Goal: Task Accomplishment & Management: Use online tool/utility

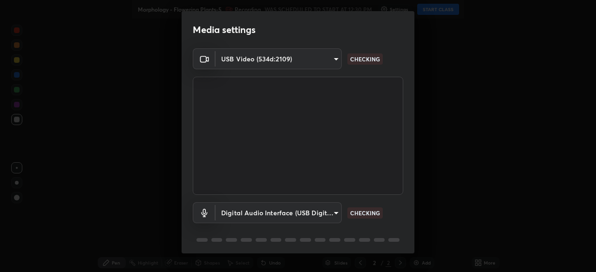
click at [244, 215] on body "Erase all Morphology - Flowering Plants-5 Recording WAS SCHEDULED TO START AT 1…" at bounding box center [298, 136] width 596 height 272
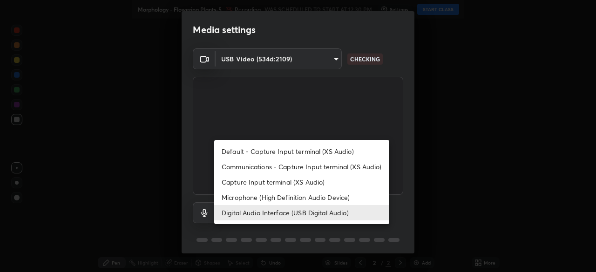
click at [236, 194] on li "Microphone (High Definition Audio Device)" at bounding box center [301, 197] width 175 height 15
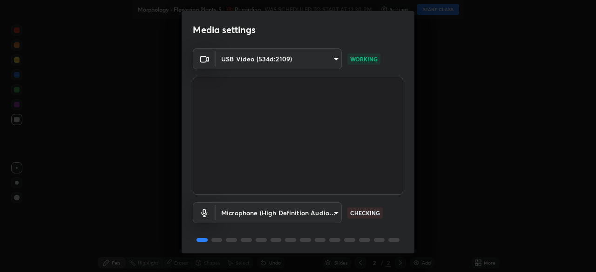
click at [234, 213] on body "Erase all Morphology - Flowering Plants-5 Recording WAS SCHEDULED TO START AT 1…" at bounding box center [298, 136] width 596 height 272
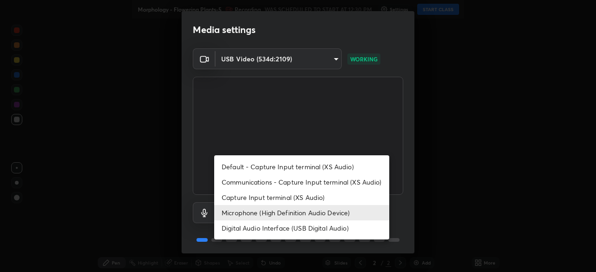
click at [234, 227] on li "Digital Audio Interface (USB Digital Audio)" at bounding box center [301, 228] width 175 height 15
type input "c108463416e0f654911d3f2d5d8dc70540b561df972e8d28c90434f423b2e045"
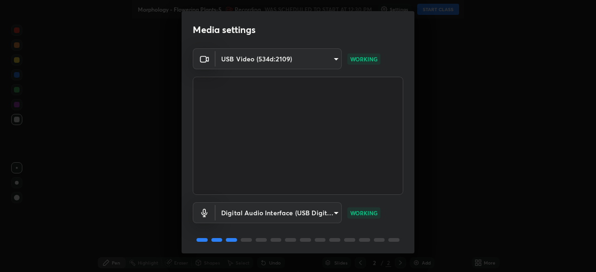
scroll to position [33, 0]
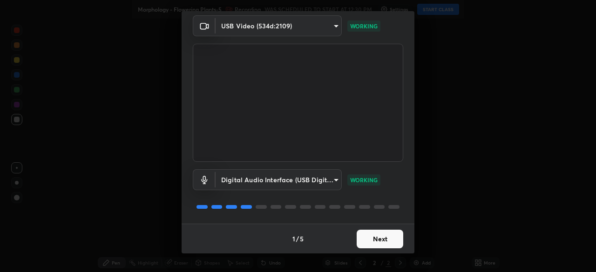
click at [367, 240] on button "Next" at bounding box center [380, 239] width 47 height 19
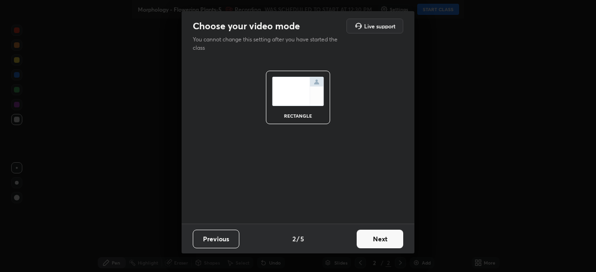
click at [370, 242] on button "Next" at bounding box center [380, 239] width 47 height 19
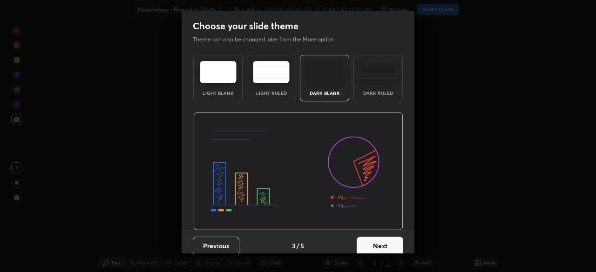
click at [383, 245] on button "Next" at bounding box center [380, 246] width 47 height 19
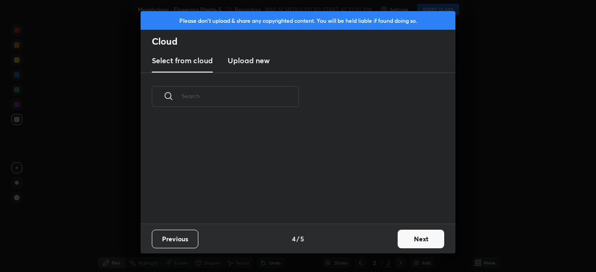
click at [404, 241] on button "Next" at bounding box center [420, 239] width 47 height 19
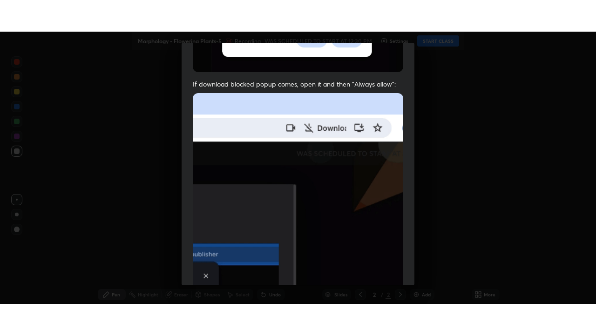
scroll to position [223, 0]
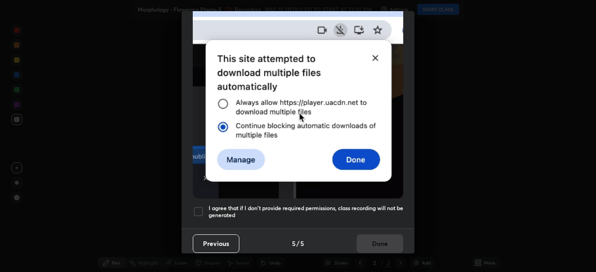
click at [200, 206] on div at bounding box center [198, 211] width 11 height 11
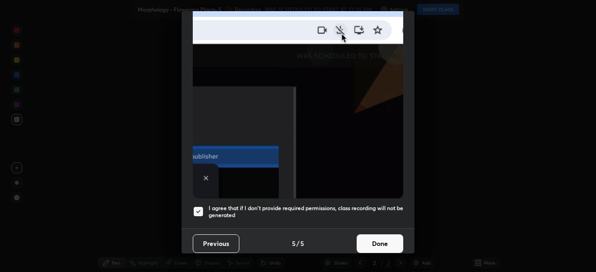
click at [364, 237] on button "Done" at bounding box center [380, 244] width 47 height 19
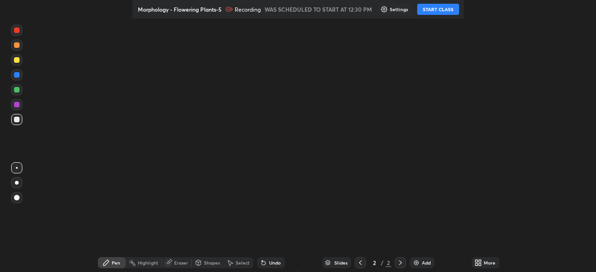
click at [484, 263] on div "More" at bounding box center [490, 263] width 12 height 5
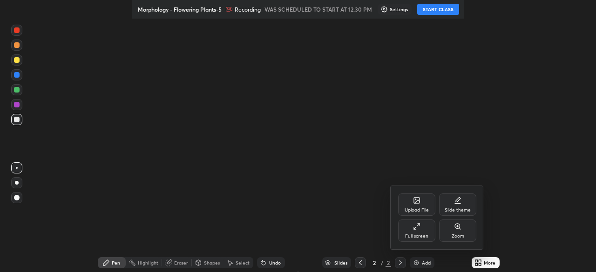
click at [526, 204] on div at bounding box center [298, 136] width 596 height 272
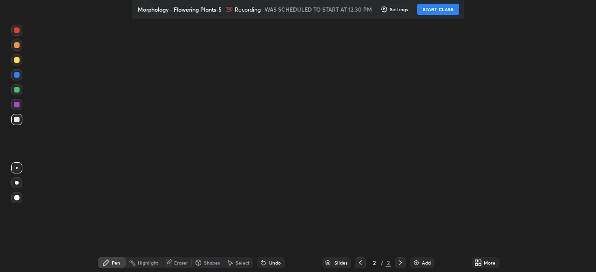
click at [446, 10] on button "START CLASS" at bounding box center [438, 9] width 42 height 11
click at [471, 263] on div "More" at bounding box center [485, 262] width 28 height 11
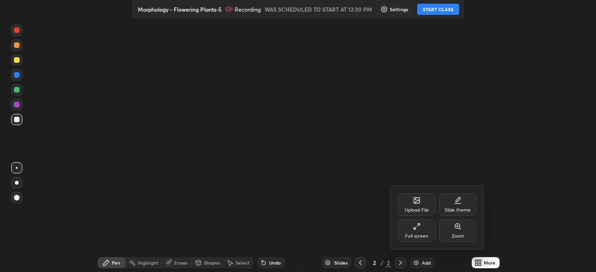
click at [467, 205] on div "Slide theme" at bounding box center [457, 205] width 37 height 22
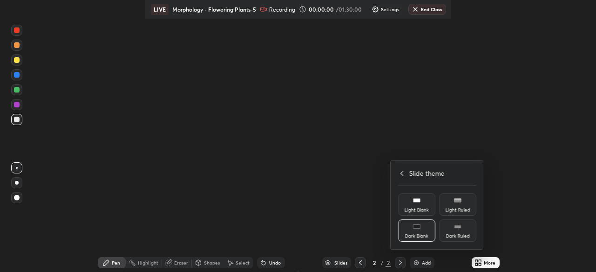
click at [468, 234] on div "Dark Ruled" at bounding box center [458, 236] width 24 height 5
click at [402, 173] on icon at bounding box center [401, 173] width 7 height 7
click at [426, 233] on div "Full screen" at bounding box center [416, 231] width 37 height 22
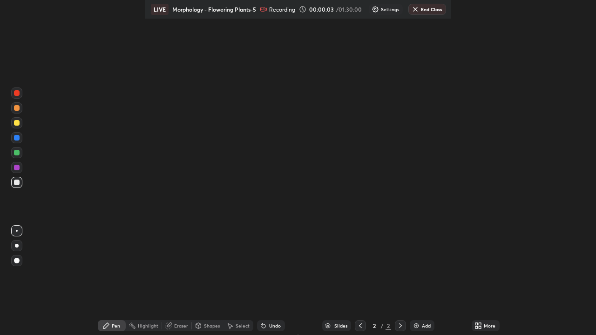
click at [484, 328] on div "More" at bounding box center [490, 325] width 12 height 5
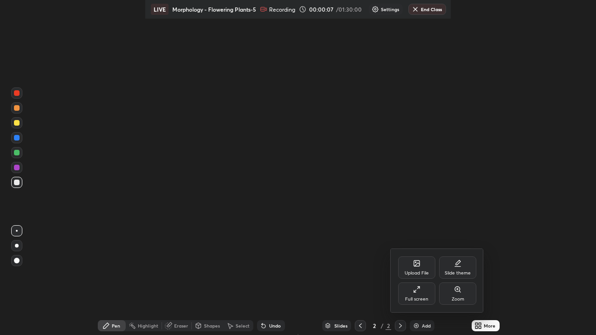
click at [456, 268] on div "Slide theme" at bounding box center [457, 267] width 37 height 22
click at [455, 294] on div "Dark Ruled" at bounding box center [457, 294] width 37 height 22
click at [510, 289] on div at bounding box center [298, 167] width 596 height 335
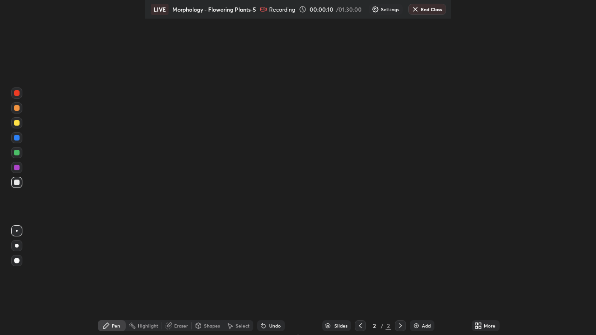
click at [358, 325] on icon at bounding box center [360, 325] width 7 height 7
click at [359, 326] on icon at bounding box center [360, 325] width 7 height 7
click at [419, 327] on div "Add" at bounding box center [422, 325] width 25 height 11
click at [420, 325] on div "Add" at bounding box center [422, 325] width 25 height 11
click at [422, 325] on div "Add" at bounding box center [426, 325] width 9 height 5
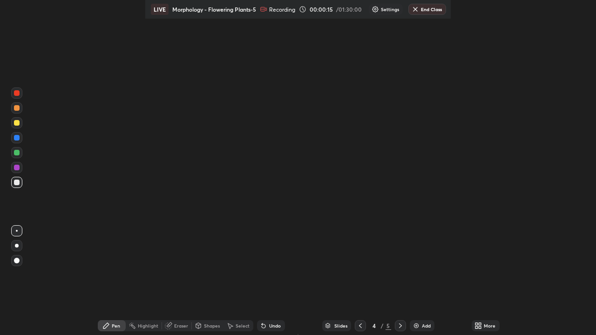
click at [419, 324] on div "Add" at bounding box center [422, 325] width 25 height 11
click at [338, 327] on div "Slides" at bounding box center [340, 325] width 13 height 5
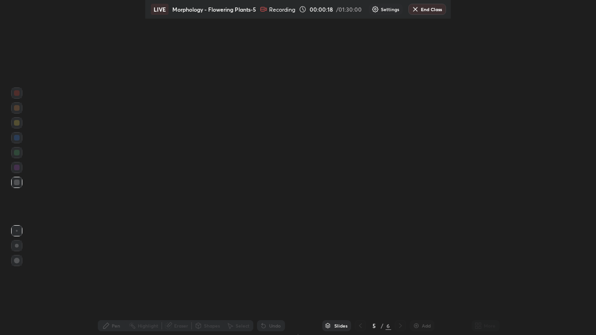
scroll to position [0, 5]
click at [358, 325] on div "5 / 6" at bounding box center [380, 326] width 51 height 19
click at [359, 326] on div "5 / 6" at bounding box center [380, 326] width 51 height 19
click at [361, 325] on div "5 / 6" at bounding box center [380, 326] width 51 height 19
click at [337, 326] on div "Slides" at bounding box center [340, 325] width 13 height 5
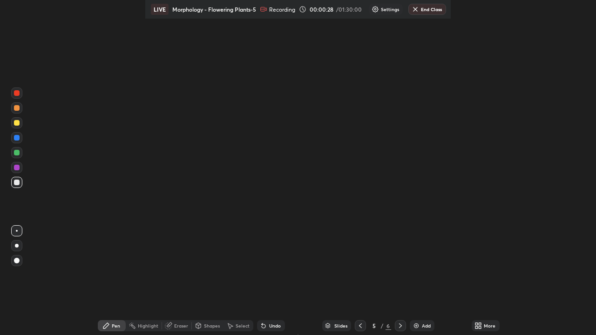
click at [340, 325] on div "Slides" at bounding box center [340, 325] width 13 height 5
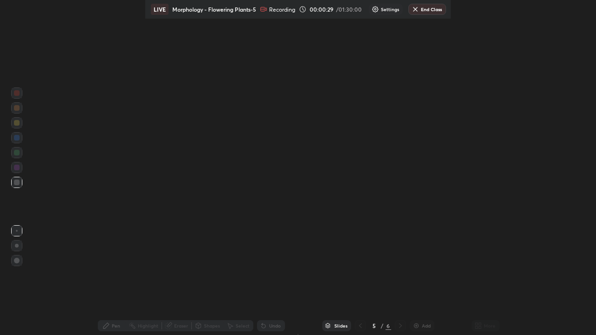
click at [341, 324] on div "Slides" at bounding box center [340, 325] width 13 height 5
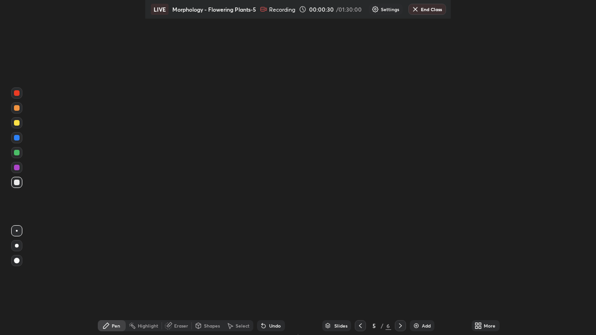
click at [359, 324] on icon at bounding box center [360, 325] width 7 height 7
click at [360, 325] on icon at bounding box center [360, 325] width 7 height 7
click at [360, 326] on icon at bounding box center [360, 325] width 7 height 7
click at [360, 327] on icon at bounding box center [360, 325] width 7 height 7
click at [360, 326] on icon at bounding box center [360, 325] width 7 height 7
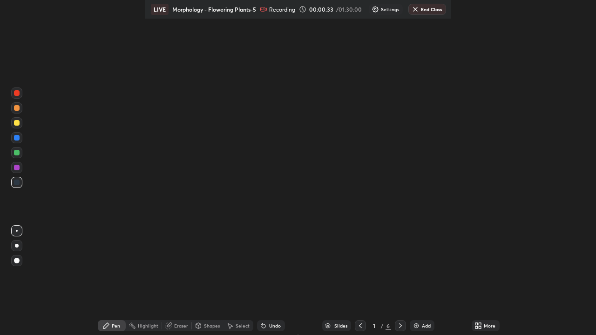
click at [361, 326] on icon at bounding box center [360, 325] width 7 height 7
click at [359, 326] on icon at bounding box center [360, 325] width 7 height 7
click at [363, 324] on div at bounding box center [360, 325] width 11 height 11
click at [358, 326] on icon at bounding box center [360, 325] width 7 height 7
click at [359, 327] on icon at bounding box center [360, 325] width 3 height 5
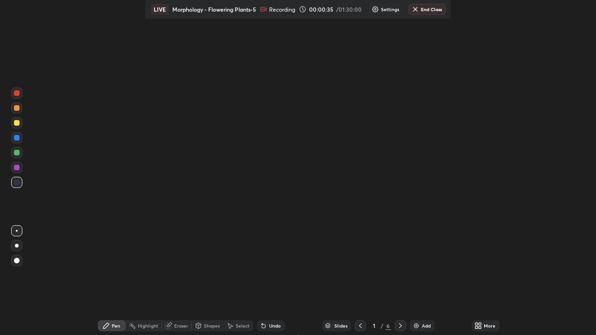
click at [359, 326] on icon at bounding box center [360, 325] width 3 height 5
click at [359, 326] on icon at bounding box center [360, 325] width 7 height 7
click at [360, 326] on icon at bounding box center [360, 325] width 7 height 7
click at [359, 326] on icon at bounding box center [360, 325] width 7 height 7
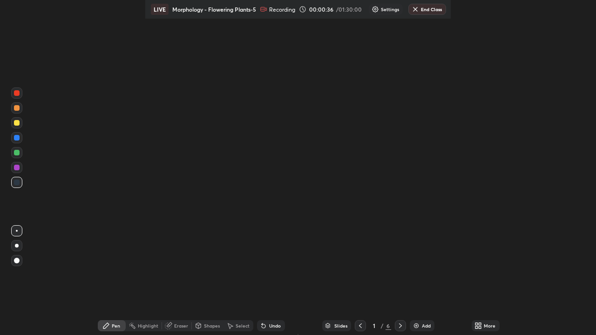
click at [359, 326] on icon at bounding box center [360, 325] width 7 height 7
click at [478, 327] on icon at bounding box center [479, 327] width 2 height 2
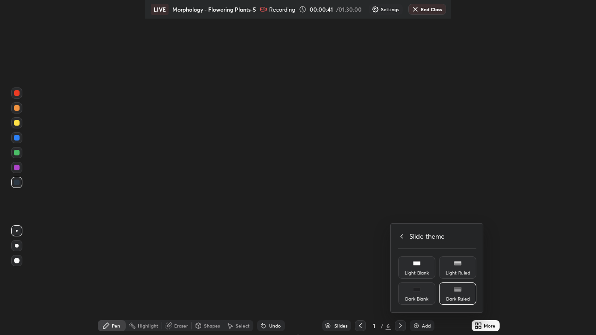
click at [462, 265] on div "Light Ruled" at bounding box center [457, 267] width 37 height 22
click at [456, 294] on div "Dark Ruled" at bounding box center [457, 294] width 37 height 22
click at [401, 236] on icon at bounding box center [401, 236] width 3 height 5
click at [415, 295] on div "Full screen" at bounding box center [416, 294] width 37 height 22
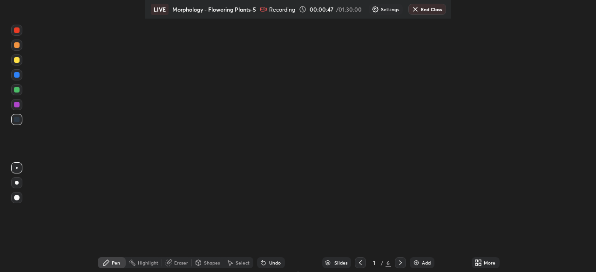
click at [475, 261] on icon at bounding box center [476, 261] width 2 height 2
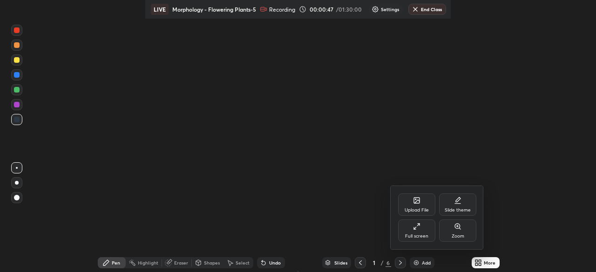
click at [415, 233] on div "Full screen" at bounding box center [416, 231] width 37 height 22
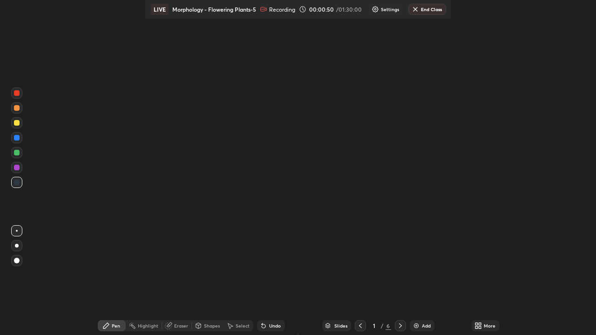
click at [416, 325] on img at bounding box center [415, 325] width 7 height 7
click at [478, 327] on icon at bounding box center [479, 327] width 2 height 2
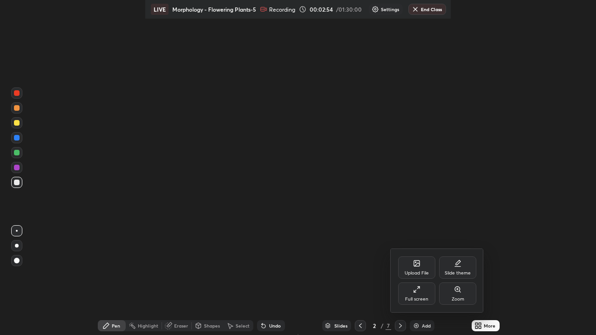
click at [431, 290] on div "Full screen" at bounding box center [416, 294] width 37 height 22
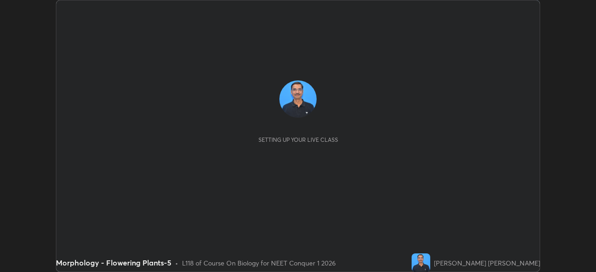
scroll to position [272, 595]
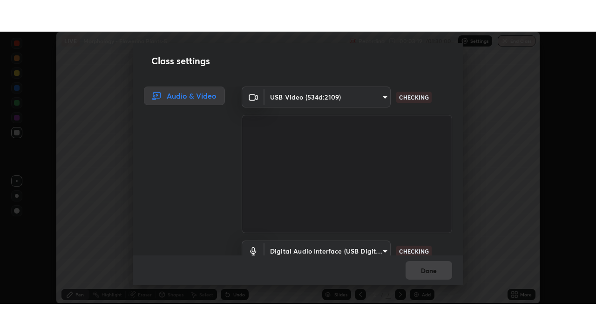
scroll to position [42, 0]
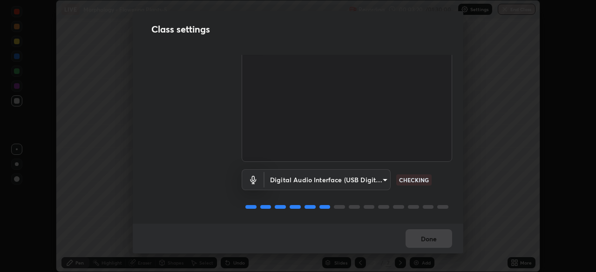
click at [307, 180] on body "Erase all LIVE Morphology - Flowering Plants-5 Recording 00:03:20 / 01:30:00 Se…" at bounding box center [298, 136] width 596 height 272
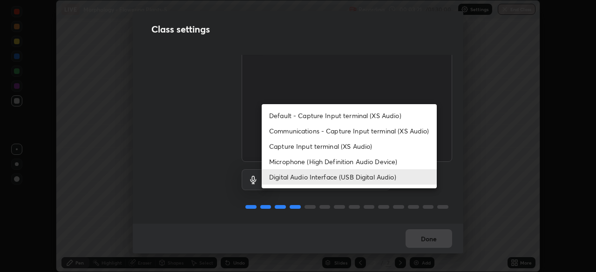
click at [291, 166] on li "Microphone (High Definition Audio Device)" at bounding box center [349, 161] width 175 height 15
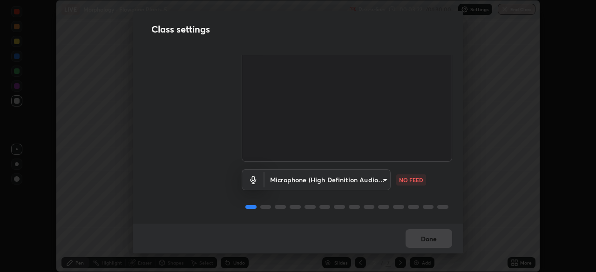
click at [291, 181] on body "Erase all LIVE Morphology - Flowering Plants-5 Recording 00:03:22 / 01:30:00 Se…" at bounding box center [298, 136] width 596 height 272
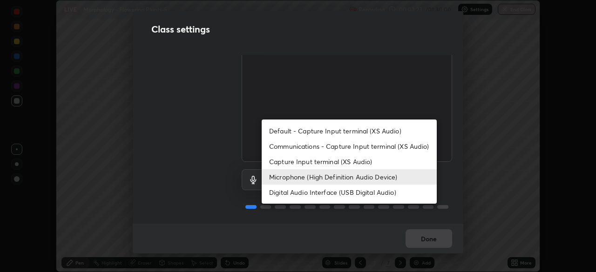
click at [284, 194] on li "Digital Audio Interface (USB Digital Audio)" at bounding box center [349, 192] width 175 height 15
type input "c108463416e0f654911d3f2d5d8dc70540b561df972e8d28c90434f423b2e045"
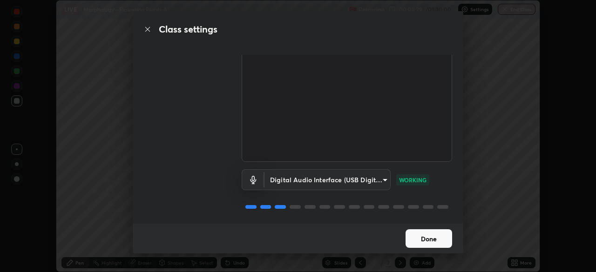
click at [417, 235] on button "Done" at bounding box center [428, 238] width 47 height 19
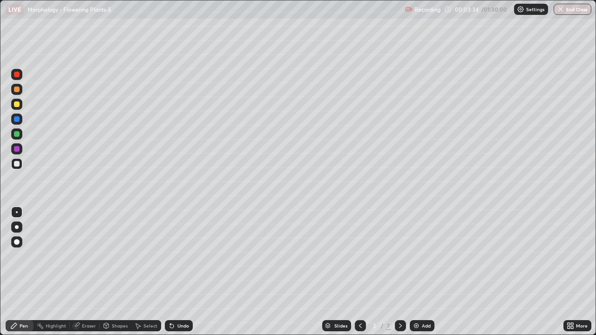
scroll to position [335, 596]
click at [401, 272] on icon at bounding box center [400, 325] width 7 height 7
click at [399, 272] on icon at bounding box center [400, 325] width 7 height 7
click at [359, 272] on icon at bounding box center [360, 325] width 7 height 7
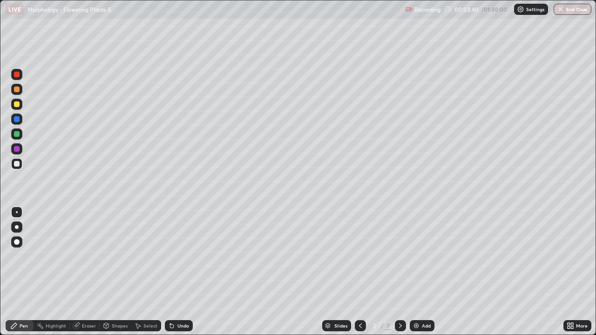
click at [359, 272] on icon at bounding box center [360, 325] width 7 height 7
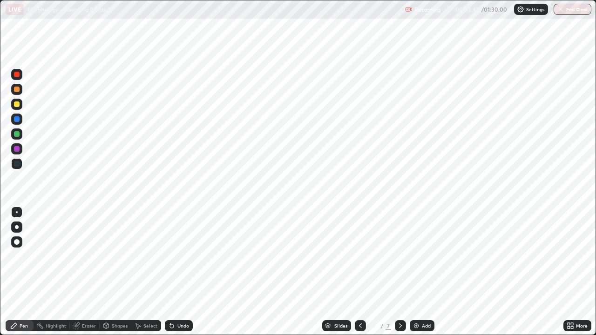
click at [360, 272] on icon at bounding box center [360, 325] width 7 height 7
click at [400, 272] on icon at bounding box center [400, 325] width 7 height 7
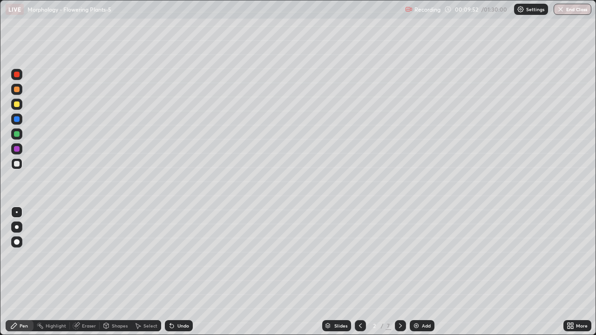
click at [17, 104] on div at bounding box center [17, 104] width 6 height 6
click at [19, 209] on div at bounding box center [16, 212] width 11 height 11
click at [17, 164] on div at bounding box center [17, 164] width 6 height 6
click at [17, 212] on div at bounding box center [17, 212] width 2 height 2
click at [18, 90] on div at bounding box center [17, 90] width 6 height 6
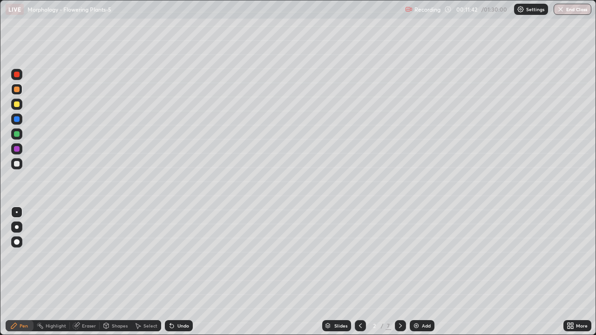
click at [18, 106] on div at bounding box center [17, 104] width 6 height 6
click at [19, 164] on div at bounding box center [17, 164] width 6 height 6
click at [17, 90] on div at bounding box center [17, 90] width 6 height 6
click at [17, 106] on div at bounding box center [17, 104] width 6 height 6
click at [15, 136] on div at bounding box center [17, 134] width 6 height 6
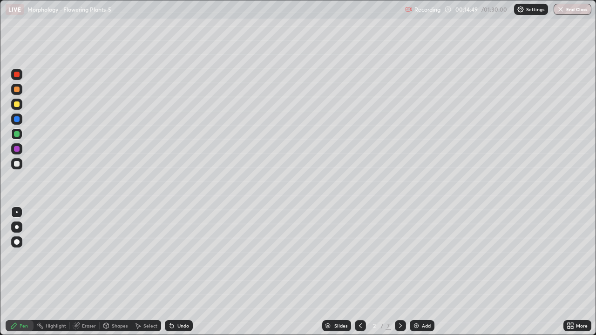
click at [15, 106] on div at bounding box center [17, 104] width 6 height 6
click at [15, 229] on div at bounding box center [16, 227] width 11 height 11
click at [17, 212] on div at bounding box center [17, 212] width 2 height 2
click at [17, 227] on div at bounding box center [17, 227] width 4 height 4
click at [17, 212] on div at bounding box center [17, 212] width 2 height 2
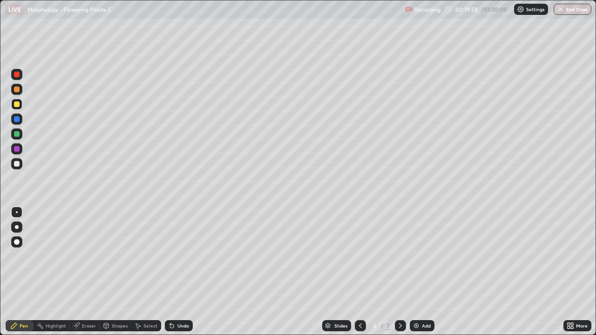
click at [399, 272] on icon at bounding box center [400, 325] width 7 height 7
click at [14, 105] on div at bounding box center [17, 104] width 6 height 6
click at [20, 210] on div at bounding box center [16, 212] width 11 height 11
click at [17, 164] on div at bounding box center [17, 164] width 6 height 6
click at [18, 211] on div at bounding box center [16, 212] width 11 height 11
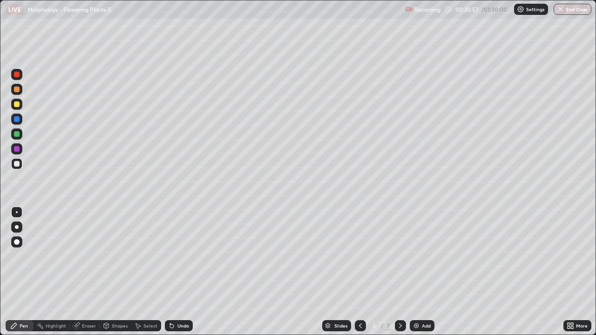
click at [19, 102] on div at bounding box center [17, 104] width 6 height 6
click at [16, 104] on div at bounding box center [17, 104] width 6 height 6
click at [17, 161] on div at bounding box center [17, 164] width 6 height 6
click at [17, 212] on div at bounding box center [17, 212] width 2 height 2
click at [15, 103] on div at bounding box center [17, 104] width 6 height 6
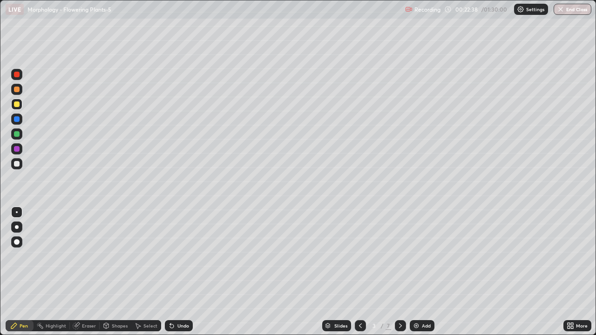
click at [16, 165] on div at bounding box center [17, 164] width 6 height 6
click at [17, 104] on div at bounding box center [17, 104] width 6 height 6
click at [17, 134] on div at bounding box center [17, 134] width 6 height 6
click at [17, 212] on div at bounding box center [17, 212] width 2 height 2
click at [17, 227] on div at bounding box center [17, 227] width 4 height 4
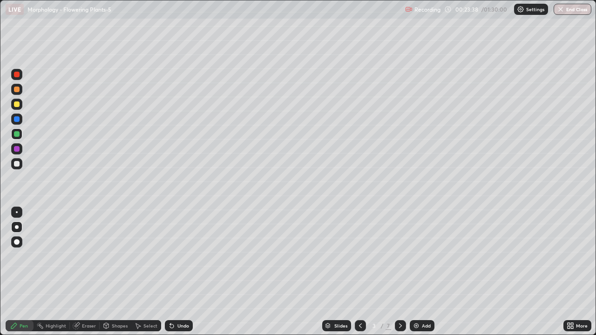
click at [86, 272] on div "Eraser" at bounding box center [89, 325] width 14 height 5
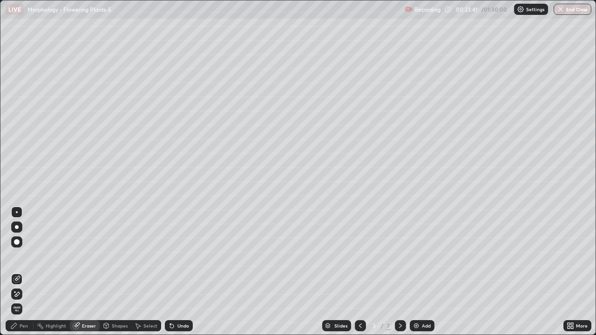
click at [22, 272] on div "Pen" at bounding box center [24, 325] width 8 height 5
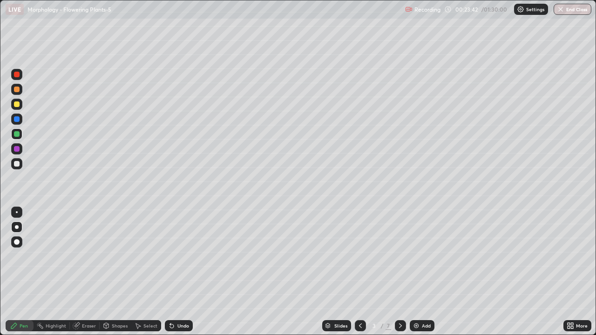
click at [17, 133] on div at bounding box center [17, 134] width 6 height 6
click at [15, 211] on div at bounding box center [16, 212] width 11 height 11
click at [16, 75] on div at bounding box center [17, 75] width 6 height 6
click at [60, 272] on div "Highlight" at bounding box center [56, 325] width 20 height 5
click at [17, 136] on div at bounding box center [17, 134] width 6 height 6
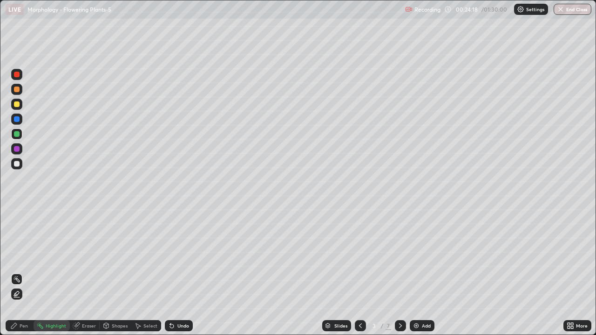
click at [22, 272] on div "Pen" at bounding box center [24, 325] width 8 height 5
click at [17, 210] on div at bounding box center [16, 212] width 11 height 11
click at [18, 225] on div at bounding box center [16, 227] width 11 height 11
click at [54, 272] on div "Highlight" at bounding box center [56, 325] width 20 height 5
click at [15, 272] on icon at bounding box center [16, 293] width 7 height 7
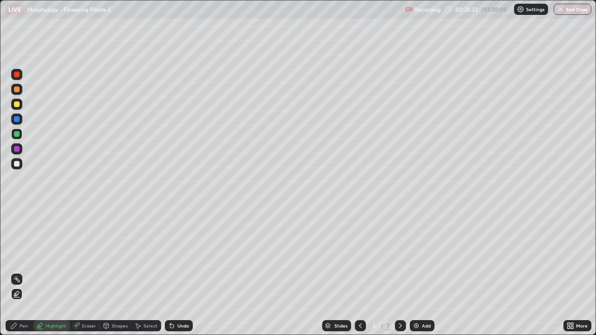
click at [16, 76] on div at bounding box center [17, 75] width 6 height 6
click at [17, 133] on div at bounding box center [17, 134] width 6 height 6
click at [20, 272] on div "Pen" at bounding box center [20, 325] width 28 height 11
click at [17, 212] on div at bounding box center [17, 212] width 2 height 2
click at [17, 163] on div at bounding box center [17, 164] width 6 height 6
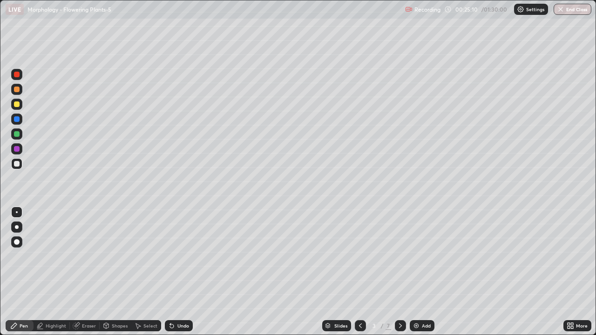
click at [17, 212] on div at bounding box center [17, 212] width 2 height 2
click at [148, 272] on div "Select" at bounding box center [150, 325] width 14 height 5
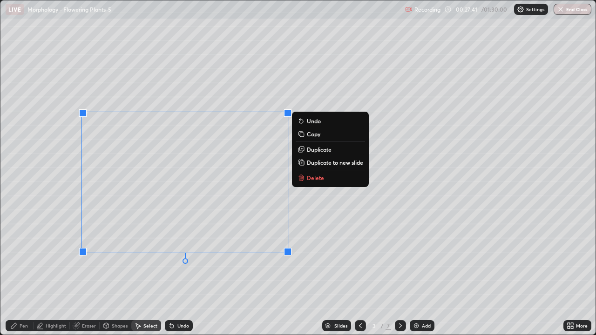
click at [44, 195] on div "0 ° Undo Copy Duplicate Duplicate to new slide Delete" at bounding box center [297, 167] width 595 height 334
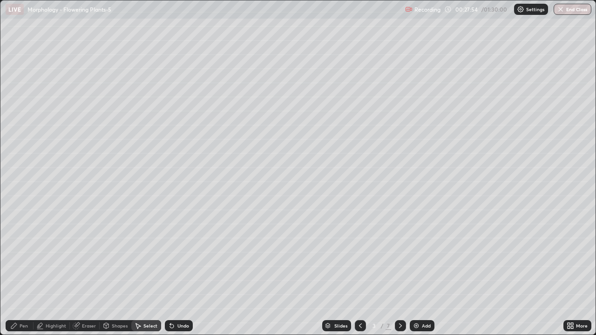
click at [20, 272] on div "Pen" at bounding box center [20, 325] width 28 height 11
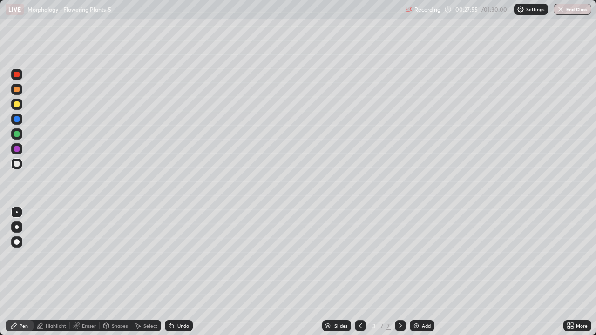
click at [18, 121] on div at bounding box center [17, 119] width 6 height 6
click at [17, 212] on div at bounding box center [17, 212] width 2 height 2
click at [17, 227] on div at bounding box center [17, 227] width 4 height 4
click at [19, 105] on div at bounding box center [17, 104] width 6 height 6
click at [17, 212] on div at bounding box center [17, 212] width 2 height 2
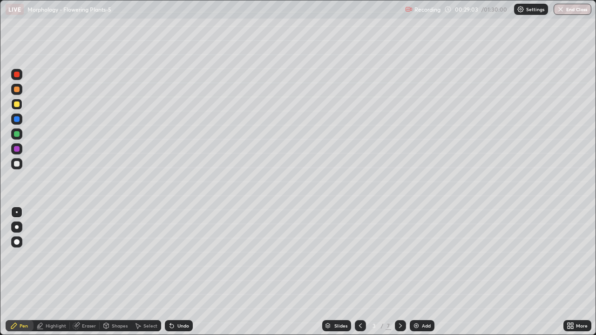
click at [16, 135] on div at bounding box center [17, 134] width 6 height 6
click at [17, 135] on div at bounding box center [17, 134] width 6 height 6
click at [18, 227] on div at bounding box center [17, 227] width 4 height 4
click at [19, 105] on div at bounding box center [17, 104] width 6 height 6
click at [11, 165] on div at bounding box center [16, 163] width 11 height 11
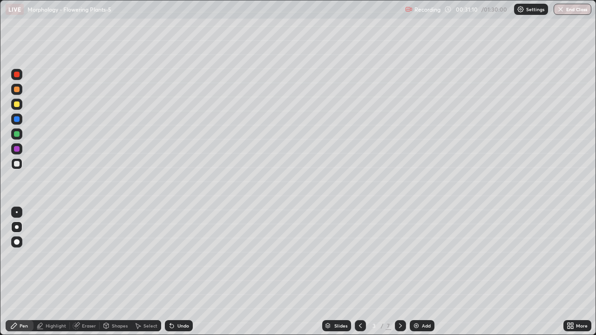
click at [17, 212] on div at bounding box center [17, 212] width 2 height 2
click at [420, 272] on div "Add" at bounding box center [422, 325] width 25 height 11
click at [359, 272] on icon at bounding box center [360, 325] width 3 height 5
click at [423, 272] on div "Add" at bounding box center [422, 325] width 25 height 11
click at [359, 272] on icon at bounding box center [360, 325] width 7 height 7
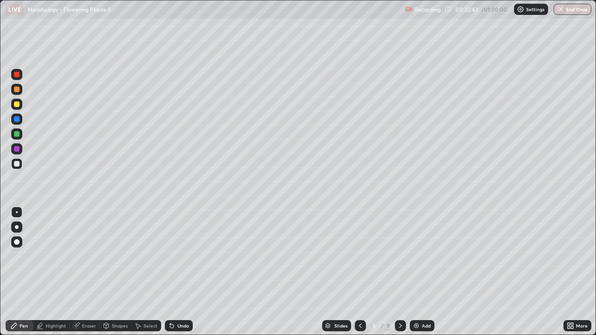
click at [342, 272] on div "Slides" at bounding box center [340, 325] width 13 height 5
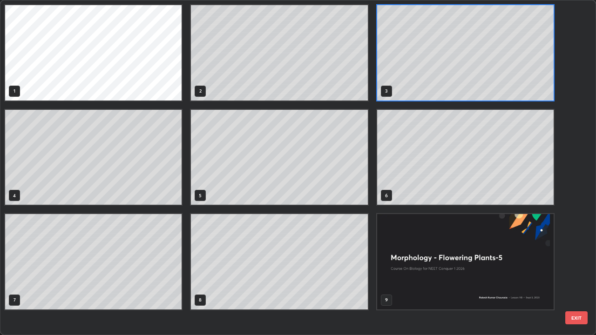
scroll to position [331, 590]
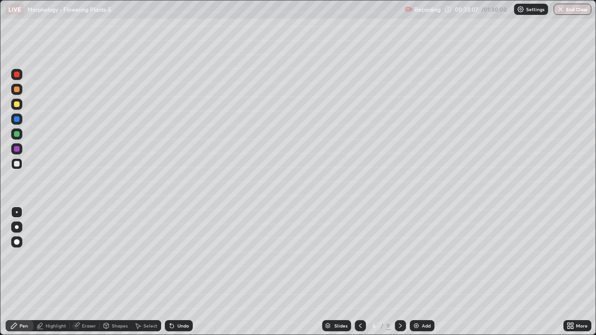
click at [359, 272] on icon at bounding box center [360, 325] width 7 height 7
click at [355, 272] on div at bounding box center [360, 325] width 11 height 11
click at [399, 272] on icon at bounding box center [400, 325] width 3 height 5
click at [400, 272] on icon at bounding box center [400, 325] width 7 height 7
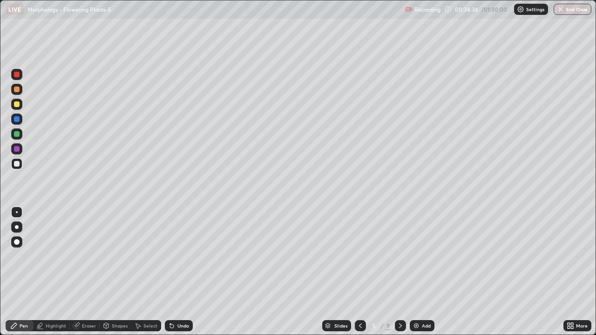
click at [399, 272] on icon at bounding box center [400, 325] width 7 height 7
click at [16, 105] on div at bounding box center [17, 104] width 6 height 6
click at [17, 209] on div at bounding box center [16, 212] width 11 height 11
click at [16, 74] on div at bounding box center [17, 75] width 6 height 6
click at [17, 227] on div at bounding box center [17, 227] width 4 height 4
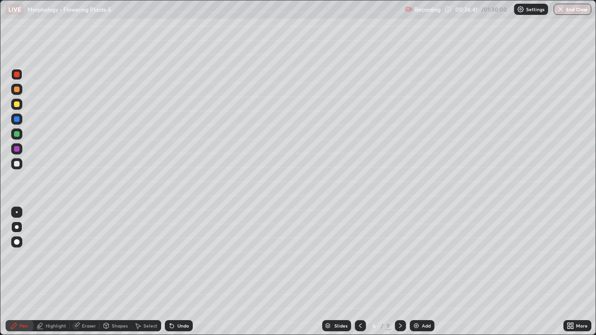
click at [147, 272] on div "Select" at bounding box center [150, 325] width 14 height 5
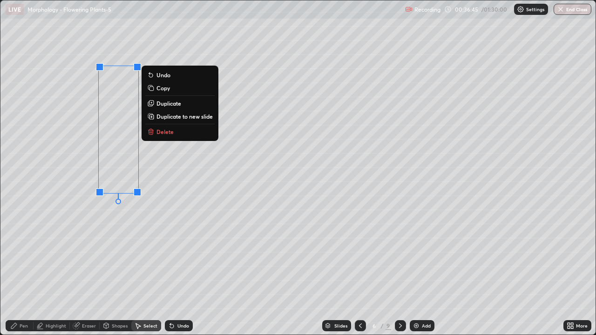
click at [165, 104] on p "Duplicate" at bounding box center [168, 103] width 25 height 7
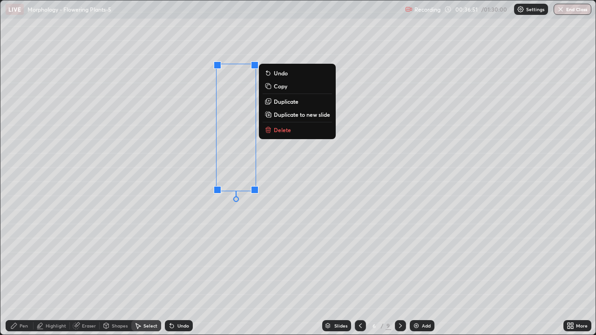
click at [284, 103] on p "Duplicate" at bounding box center [286, 101] width 25 height 7
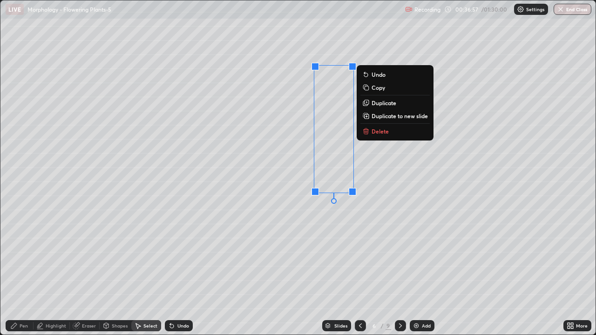
click at [290, 243] on div "0 ° Undo Copy Duplicate Duplicate to new slide Delete" at bounding box center [297, 167] width 595 height 334
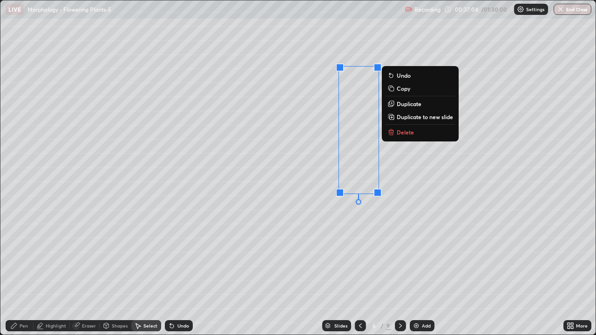
click at [404, 104] on p "Duplicate" at bounding box center [409, 103] width 25 height 7
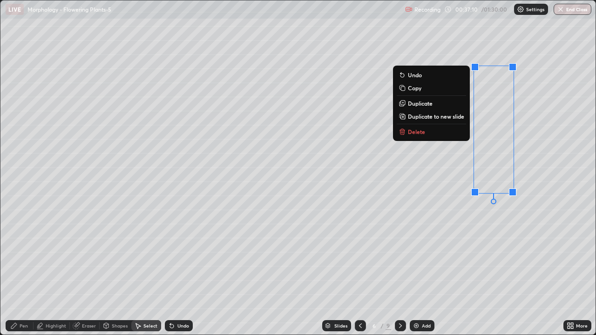
click at [408, 236] on div "0 ° Undo Copy Duplicate Duplicate to new slide Delete" at bounding box center [297, 167] width 595 height 334
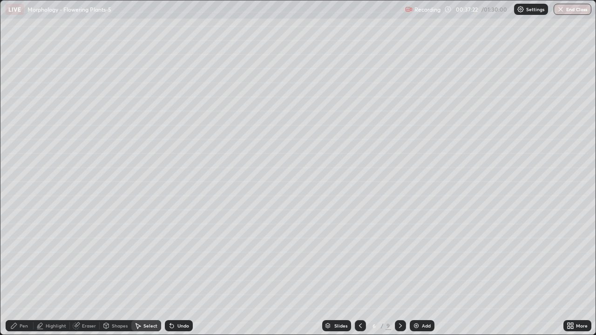
click at [19, 272] on div "Pen" at bounding box center [20, 325] width 28 height 11
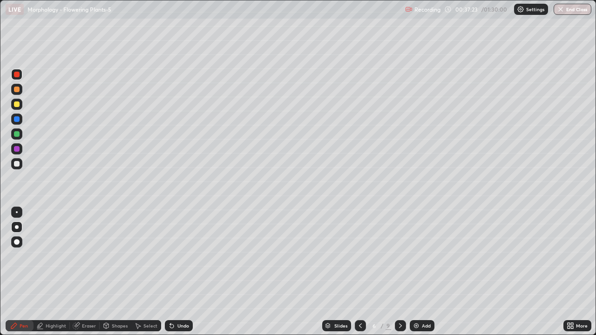
click at [16, 135] on div at bounding box center [17, 134] width 6 height 6
click at [17, 213] on div at bounding box center [17, 212] width 2 height 2
click at [19, 103] on div at bounding box center [17, 104] width 6 height 6
click at [17, 153] on div at bounding box center [16, 148] width 11 height 11
click at [17, 105] on div at bounding box center [17, 104] width 6 height 6
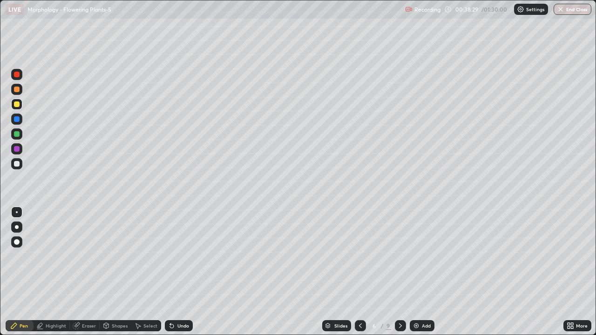
click at [14, 164] on div at bounding box center [17, 164] width 6 height 6
click at [16, 135] on div at bounding box center [17, 134] width 6 height 6
click at [49, 272] on div "Highlight" at bounding box center [56, 325] width 20 height 5
click at [15, 272] on div at bounding box center [16, 294] width 11 height 11
click at [17, 137] on div at bounding box center [16, 133] width 11 height 11
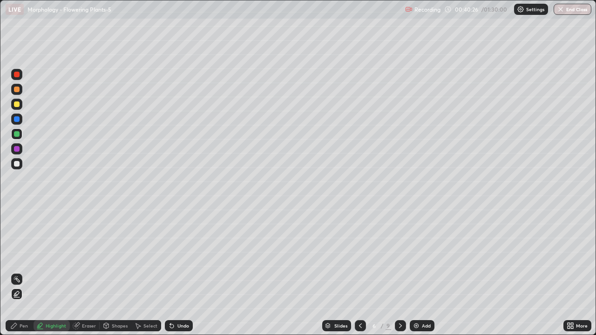
click at [23, 272] on div "Pen" at bounding box center [20, 325] width 28 height 11
click at [17, 212] on div at bounding box center [17, 212] width 2 height 2
click at [84, 272] on div "Eraser" at bounding box center [89, 325] width 14 height 5
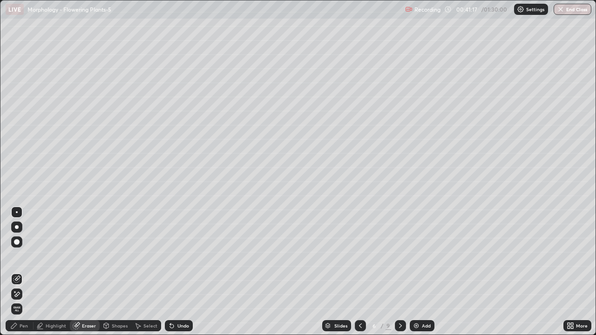
click at [23, 272] on div "Pen" at bounding box center [20, 325] width 28 height 11
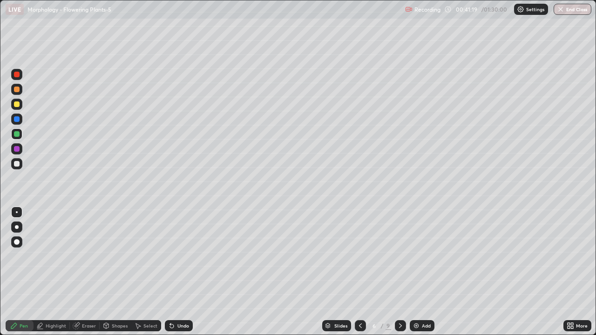
click at [19, 139] on div at bounding box center [16, 133] width 11 height 11
click at [179, 272] on div "Undo" at bounding box center [179, 325] width 28 height 11
click at [16, 167] on div at bounding box center [16, 163] width 11 height 11
click at [184, 272] on div "Undo" at bounding box center [183, 325] width 12 height 5
click at [18, 133] on div at bounding box center [17, 134] width 6 height 6
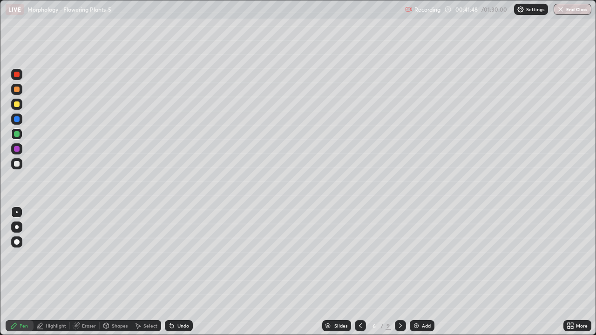
click at [15, 149] on div at bounding box center [17, 149] width 6 height 6
click at [18, 106] on div at bounding box center [17, 104] width 6 height 6
click at [17, 134] on div at bounding box center [17, 134] width 6 height 6
click at [185, 272] on div "Undo" at bounding box center [179, 325] width 28 height 11
click at [18, 151] on div at bounding box center [17, 149] width 6 height 6
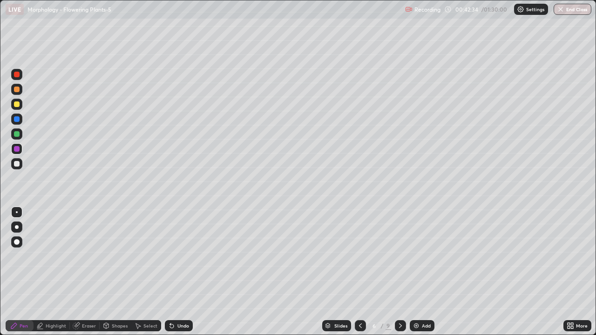
click at [19, 133] on div at bounding box center [17, 134] width 6 height 6
click at [17, 149] on div at bounding box center [17, 149] width 6 height 6
click at [17, 105] on div at bounding box center [17, 104] width 6 height 6
click at [19, 134] on div at bounding box center [17, 134] width 6 height 6
click at [54, 272] on div "Highlight" at bounding box center [56, 325] width 20 height 5
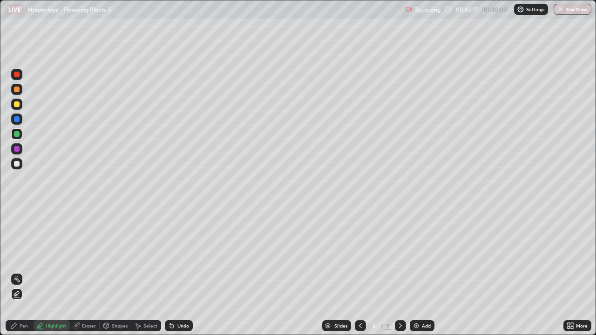
click at [19, 272] on icon at bounding box center [16, 293] width 7 height 7
click at [15, 135] on div at bounding box center [17, 134] width 6 height 6
click at [21, 272] on div at bounding box center [16, 294] width 11 height 15
click at [25, 272] on div "Pen" at bounding box center [20, 325] width 28 height 11
click at [56, 272] on div "Highlight" at bounding box center [56, 325] width 20 height 5
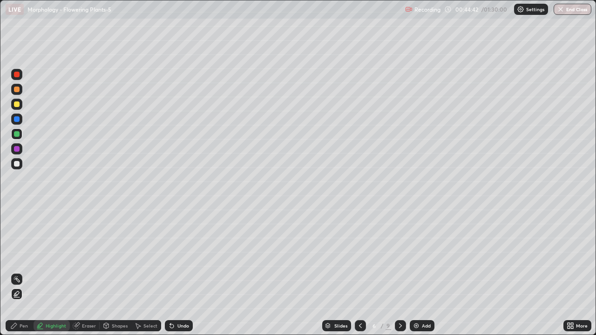
click at [18, 135] on div at bounding box center [17, 134] width 6 height 6
click at [15, 272] on icon at bounding box center [13, 325] width 7 height 7
click at [17, 212] on div at bounding box center [17, 212] width 2 height 2
click at [17, 146] on div at bounding box center [17, 149] width 6 height 6
click at [17, 104] on div at bounding box center [17, 104] width 6 height 6
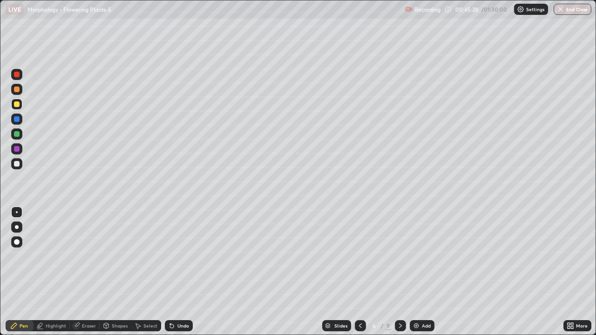
click at [17, 164] on div at bounding box center [17, 164] width 6 height 6
click at [17, 212] on div at bounding box center [17, 212] width 2 height 2
click at [16, 133] on div at bounding box center [17, 134] width 6 height 6
click at [17, 212] on div at bounding box center [17, 212] width 2 height 2
click at [19, 164] on div at bounding box center [17, 164] width 6 height 6
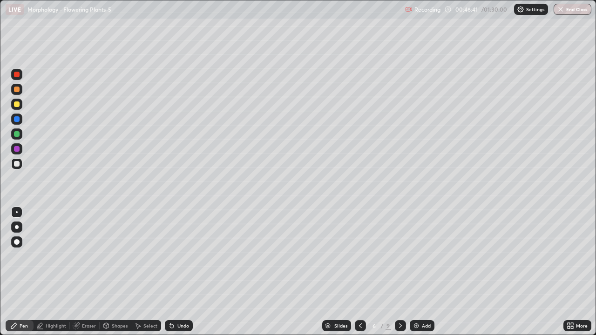
click at [18, 207] on div at bounding box center [16, 212] width 11 height 11
click at [17, 135] on div at bounding box center [17, 134] width 6 height 6
click at [15, 222] on div at bounding box center [16, 227] width 11 height 11
click at [17, 212] on div at bounding box center [17, 212] width 2 height 2
click at [17, 163] on div at bounding box center [17, 164] width 6 height 6
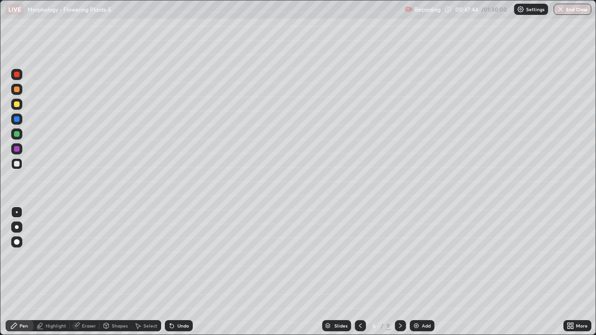
click at [17, 212] on div at bounding box center [17, 212] width 2 height 2
click at [358, 272] on icon at bounding box center [360, 325] width 7 height 7
click at [360, 272] on icon at bounding box center [360, 325] width 7 height 7
click at [359, 272] on icon at bounding box center [360, 325] width 7 height 7
click at [399, 272] on icon at bounding box center [400, 325] width 7 height 7
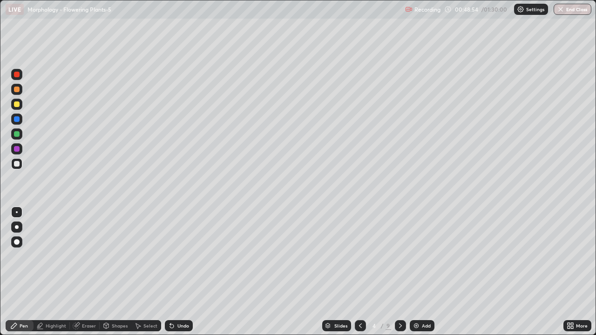
click at [399, 272] on icon at bounding box center [400, 325] width 7 height 7
click at [18, 136] on div at bounding box center [17, 134] width 6 height 6
click at [17, 212] on div at bounding box center [17, 212] width 2 height 2
click at [175, 272] on div "Undo" at bounding box center [179, 325] width 28 height 11
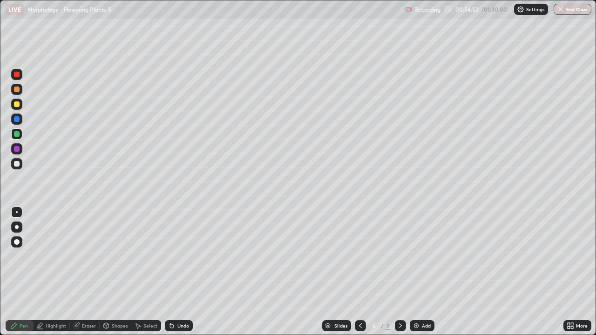
click at [416, 272] on img at bounding box center [415, 325] width 7 height 7
click at [359, 272] on icon at bounding box center [359, 325] width 7 height 7
click at [572, 272] on icon at bounding box center [572, 327] width 2 height 2
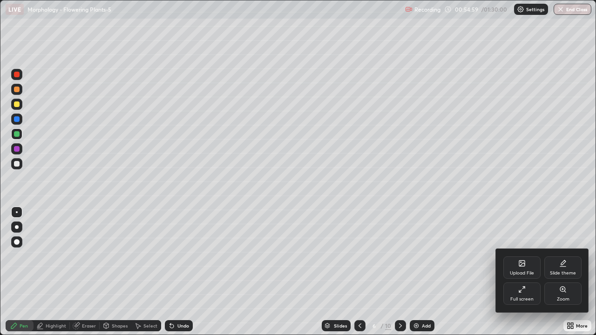
click at [562, 270] on div "Slide theme" at bounding box center [562, 267] width 37 height 22
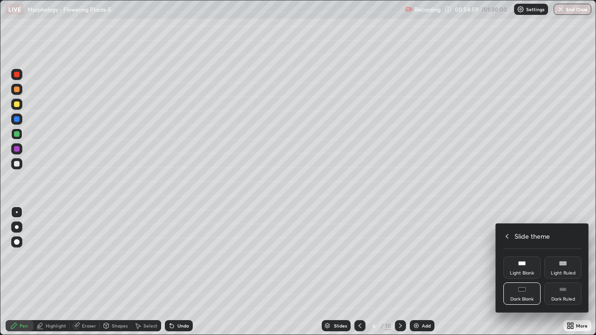
click at [564, 272] on div "Dark Ruled" at bounding box center [563, 299] width 24 height 5
click at [554, 204] on div at bounding box center [298, 167] width 596 height 335
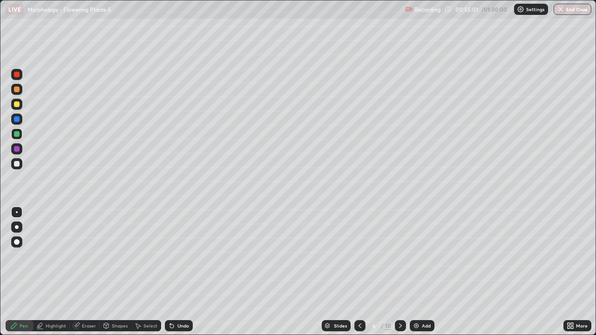
click at [425, 272] on div "Add" at bounding box center [426, 325] width 9 height 5
click at [17, 105] on div at bounding box center [17, 104] width 6 height 6
click at [20, 213] on div at bounding box center [16, 212] width 11 height 11
click at [16, 134] on div at bounding box center [17, 134] width 6 height 6
click at [18, 165] on div at bounding box center [17, 164] width 6 height 6
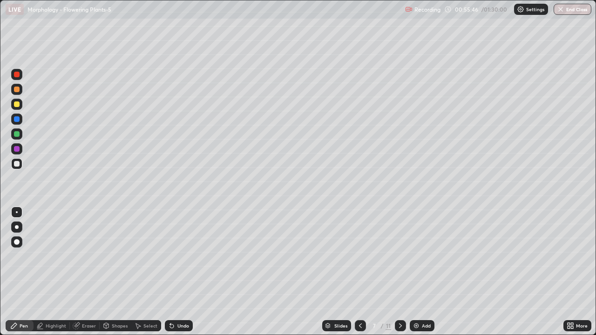
click at [20, 207] on div at bounding box center [16, 212] width 11 height 15
click at [17, 108] on div at bounding box center [16, 104] width 11 height 11
click at [179, 272] on div "Undo" at bounding box center [183, 325] width 12 height 5
click at [16, 135] on div at bounding box center [17, 134] width 6 height 6
click at [18, 166] on div at bounding box center [17, 164] width 6 height 6
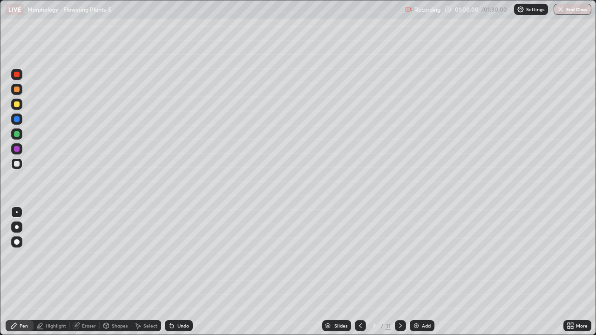
click at [17, 104] on div at bounding box center [17, 104] width 6 height 6
click at [15, 107] on div at bounding box center [17, 104] width 6 height 6
click at [16, 165] on div at bounding box center [17, 164] width 6 height 6
click at [17, 212] on div at bounding box center [17, 212] width 2 height 2
click at [15, 92] on div at bounding box center [17, 90] width 6 height 6
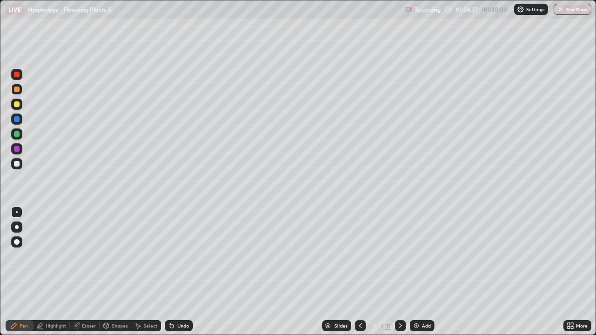
click at [153, 272] on div "Select" at bounding box center [150, 325] width 14 height 5
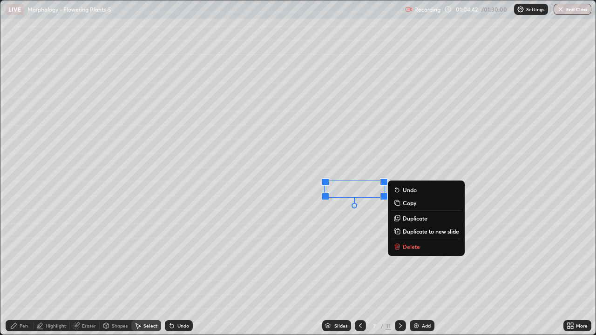
click at [245, 267] on div "0 ° Undo Copy Duplicate Duplicate to new slide Delete" at bounding box center [297, 167] width 595 height 334
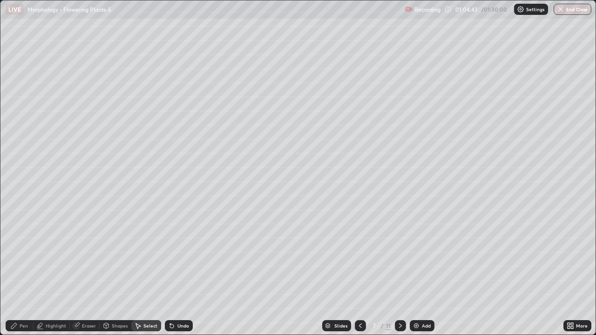
click at [21, 272] on div "Pen" at bounding box center [24, 325] width 8 height 5
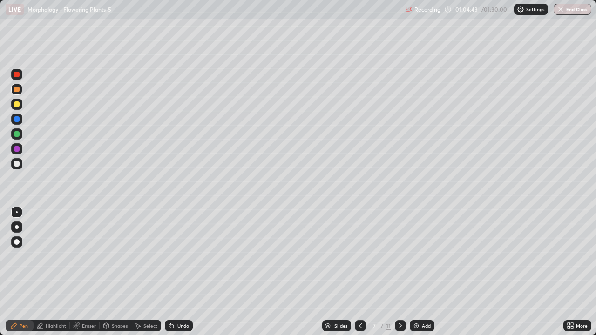
click at [17, 92] on div at bounding box center [17, 90] width 6 height 6
click at [15, 242] on div at bounding box center [17, 242] width 6 height 6
click at [117, 272] on div "Shapes" at bounding box center [120, 325] width 16 height 5
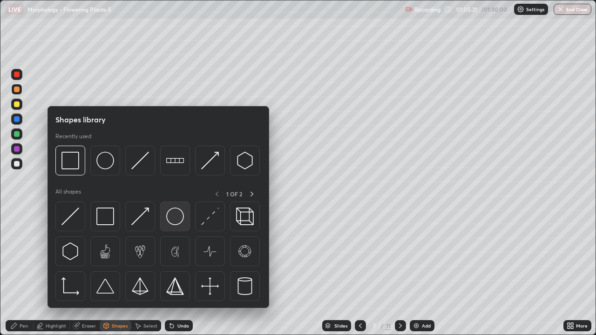
click at [175, 219] on img at bounding box center [175, 217] width 18 height 18
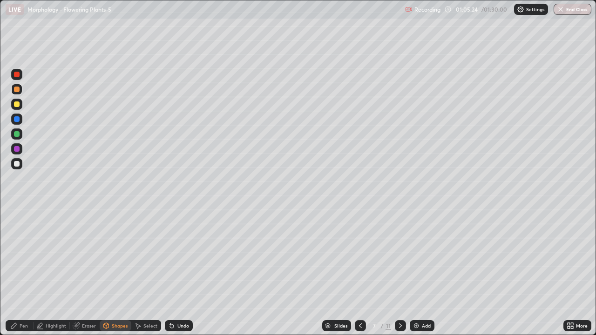
click at [173, 272] on icon at bounding box center [171, 325] width 7 height 7
click at [19, 272] on div "Pen" at bounding box center [20, 325] width 28 height 11
click at [14, 163] on div at bounding box center [17, 164] width 6 height 6
click at [17, 226] on div at bounding box center [17, 227] width 4 height 4
click at [17, 240] on div at bounding box center [17, 242] width 6 height 6
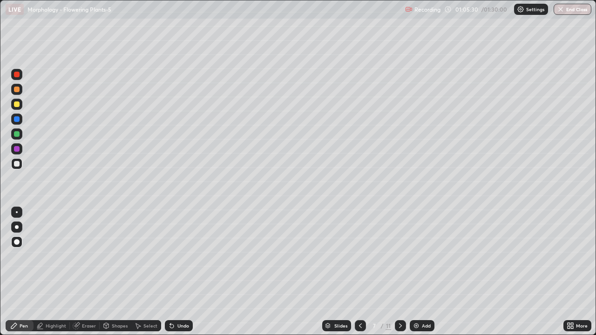
click at [171, 272] on icon at bounding box center [171, 325] width 7 height 7
click at [114, 272] on div "Shapes" at bounding box center [120, 325] width 16 height 5
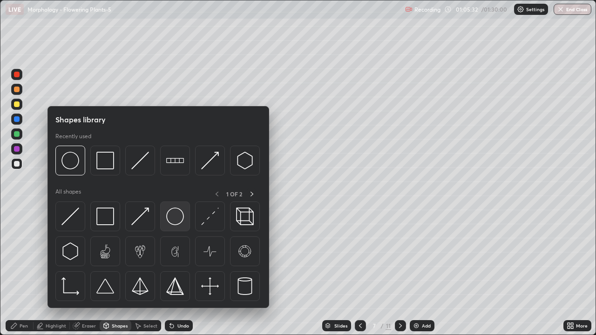
click at [171, 221] on img at bounding box center [175, 217] width 18 height 18
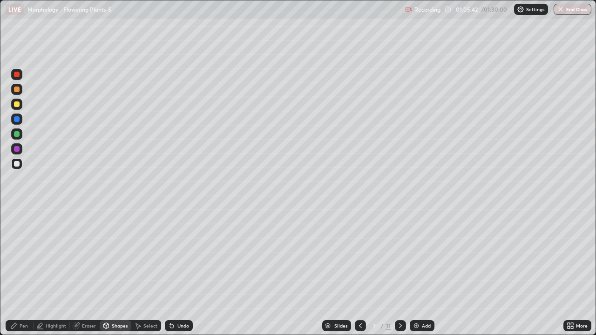
click at [170, 272] on icon at bounding box center [172, 326] width 4 height 4
click at [142, 272] on div "Select" at bounding box center [146, 325] width 30 height 11
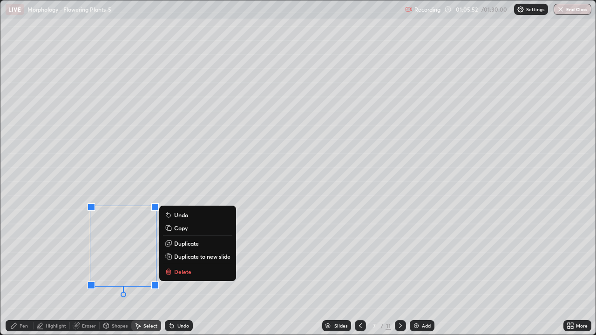
click at [176, 242] on p "Duplicate" at bounding box center [186, 243] width 25 height 7
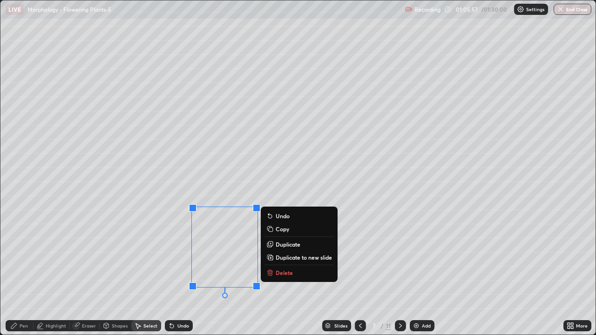
click at [282, 244] on p "Duplicate" at bounding box center [288, 244] width 25 height 7
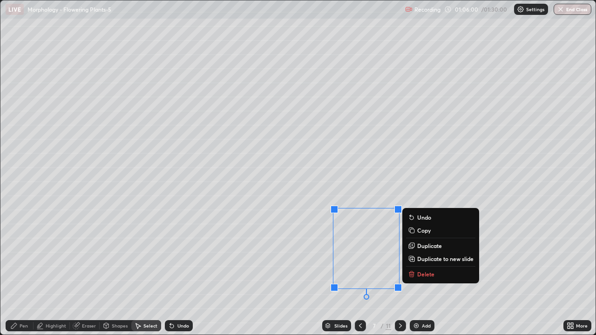
click at [280, 268] on div "0 ° Undo Copy Duplicate Duplicate to new slide Delete" at bounding box center [297, 167] width 595 height 334
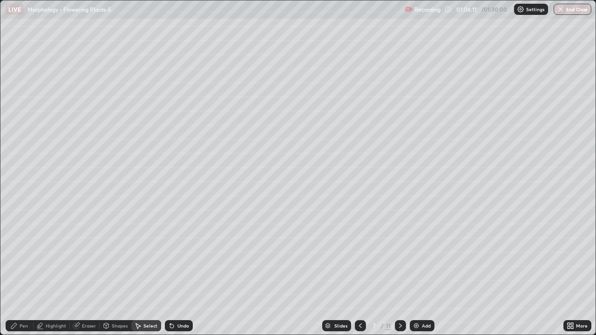
click at [84, 272] on div "Eraser" at bounding box center [89, 325] width 14 height 5
click at [23, 272] on div "Pen" at bounding box center [24, 325] width 8 height 5
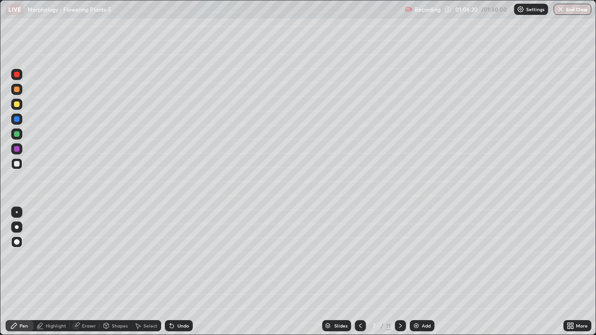
click at [15, 209] on div at bounding box center [16, 212] width 11 height 11
click at [15, 229] on div at bounding box center [16, 227] width 11 height 11
click at [81, 272] on div "Eraser" at bounding box center [85, 325] width 30 height 11
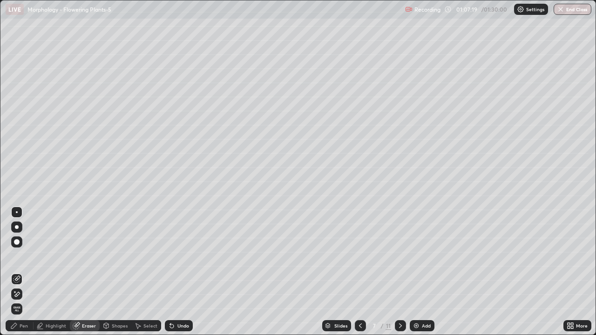
click at [23, 272] on div "Pen" at bounding box center [20, 325] width 28 height 11
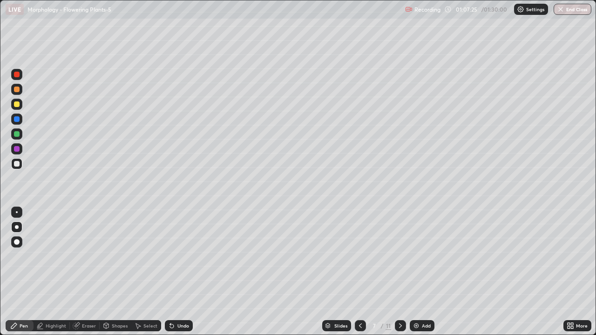
click at [18, 135] on div at bounding box center [17, 134] width 6 height 6
click at [168, 272] on icon at bounding box center [171, 325] width 7 height 7
click at [15, 213] on div at bounding box center [16, 212] width 11 height 11
click at [89, 272] on div "Eraser" at bounding box center [89, 325] width 14 height 5
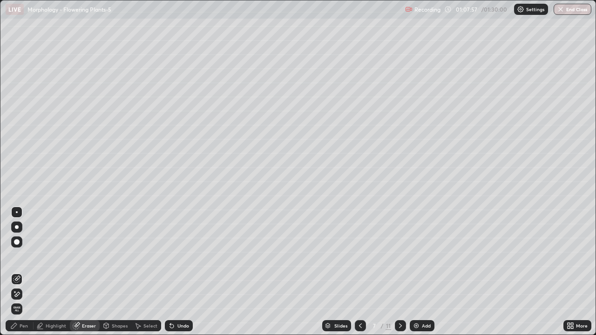
click at [17, 272] on div "Pen" at bounding box center [20, 325] width 28 height 11
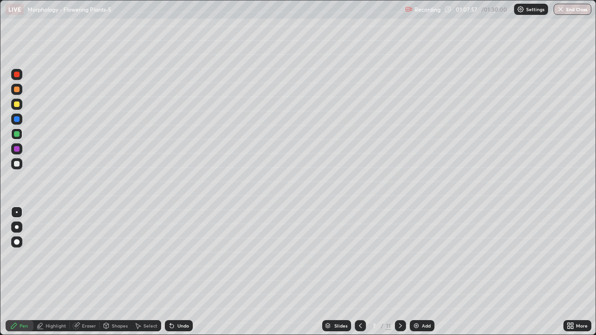
click at [15, 165] on div at bounding box center [17, 164] width 6 height 6
click at [17, 212] on div at bounding box center [17, 212] width 2 height 2
click at [87, 272] on div "Eraser" at bounding box center [85, 325] width 30 height 11
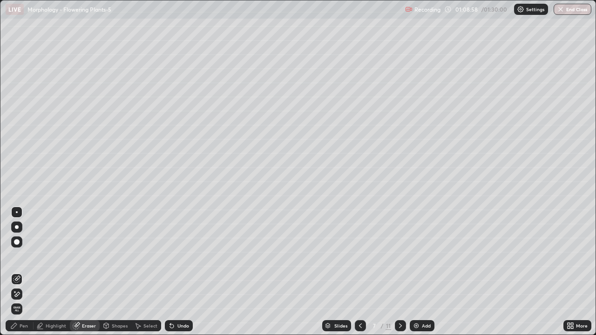
click at [17, 212] on div at bounding box center [17, 212] width 2 height 2
click at [25, 272] on div "Pen" at bounding box center [24, 325] width 8 height 5
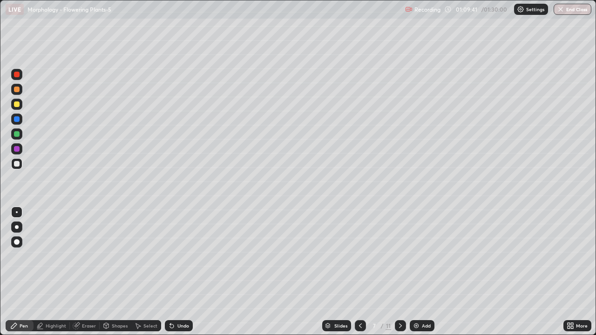
click at [15, 133] on div at bounding box center [17, 134] width 6 height 6
click at [16, 149] on div at bounding box center [17, 149] width 6 height 6
click at [18, 166] on div at bounding box center [17, 164] width 6 height 6
click at [17, 227] on div at bounding box center [17, 227] width 4 height 4
click at [16, 163] on div at bounding box center [17, 164] width 6 height 6
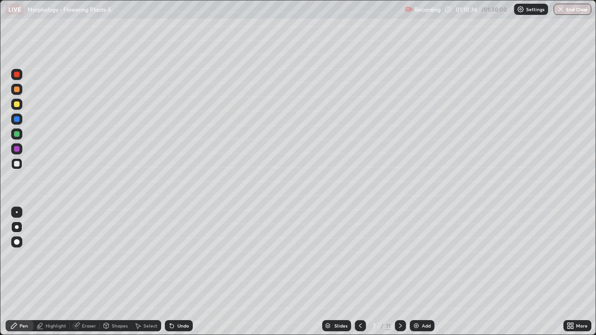
click at [17, 211] on div at bounding box center [17, 212] width 2 height 2
click at [14, 135] on div at bounding box center [16, 133] width 11 height 11
click at [17, 212] on div at bounding box center [17, 212] width 2 height 2
click at [182, 272] on div "Undo" at bounding box center [179, 325] width 28 height 11
click at [18, 162] on div at bounding box center [17, 164] width 6 height 6
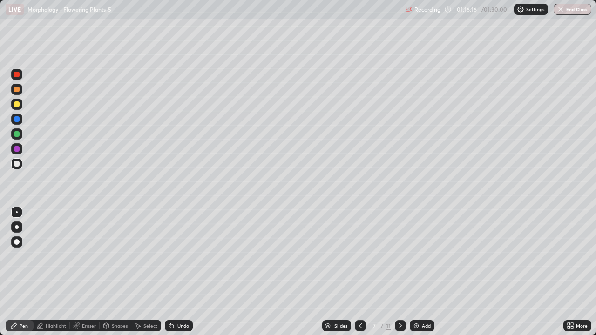
click at [414, 272] on div "Add" at bounding box center [422, 325] width 25 height 11
click at [15, 106] on div at bounding box center [17, 104] width 6 height 6
click at [19, 228] on div at bounding box center [16, 227] width 11 height 11
click at [571, 12] on button "End Class" at bounding box center [572, 9] width 37 height 11
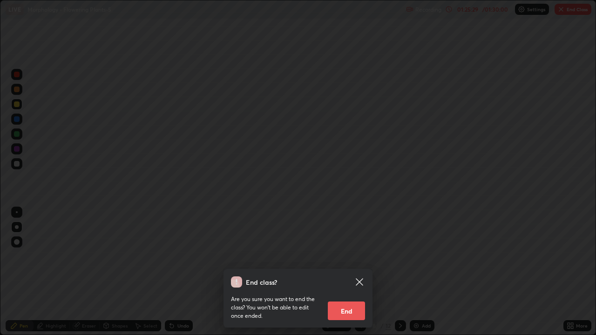
click at [349, 272] on button "End" at bounding box center [346, 311] width 37 height 19
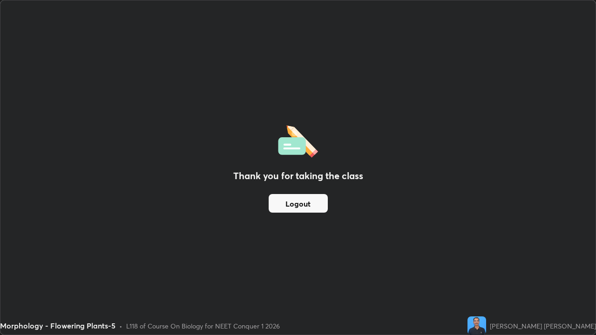
click at [310, 204] on button "Logout" at bounding box center [298, 203] width 59 height 19
